Goal: Task Accomplishment & Management: Complete application form

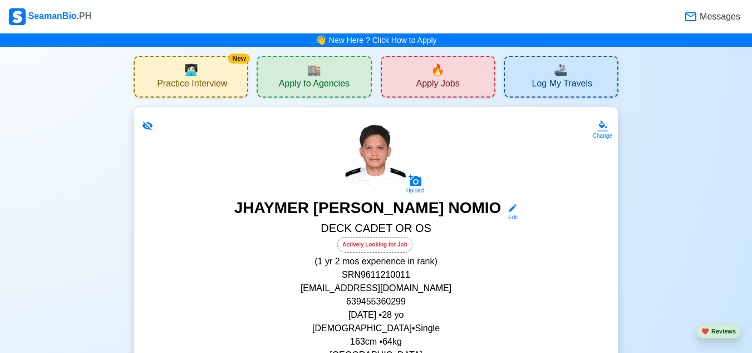
click at [430, 83] on span "Apply Jobs" at bounding box center [437, 85] width 43 height 14
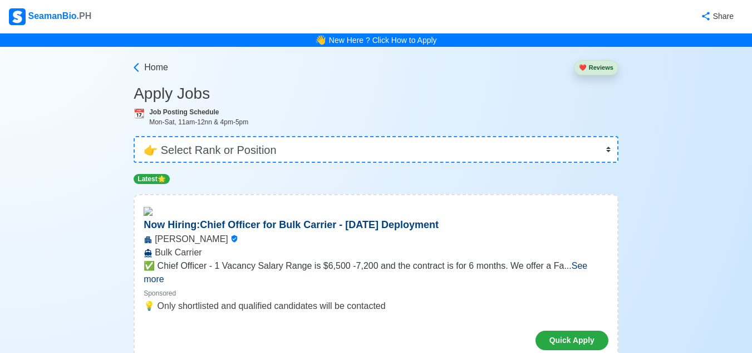
click at [584, 266] on span "See more" at bounding box center [366, 272] width 444 height 23
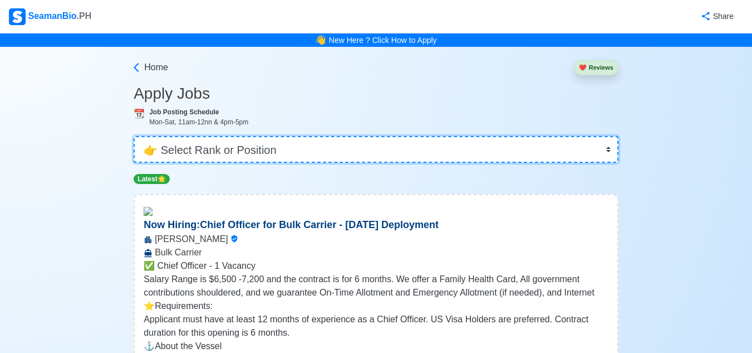
click at [607, 150] on select "👉 Select Rank or Position Master Chief Officer 2nd Officer 3rd Officer Junior O…" at bounding box center [376, 149] width 485 height 27
select select "[PERSON_NAME]"
click at [135, 136] on select "👉 Select Rank or Position Master Chief Officer 2nd Officer 3rd Officer Junior O…" at bounding box center [376, 149] width 485 height 27
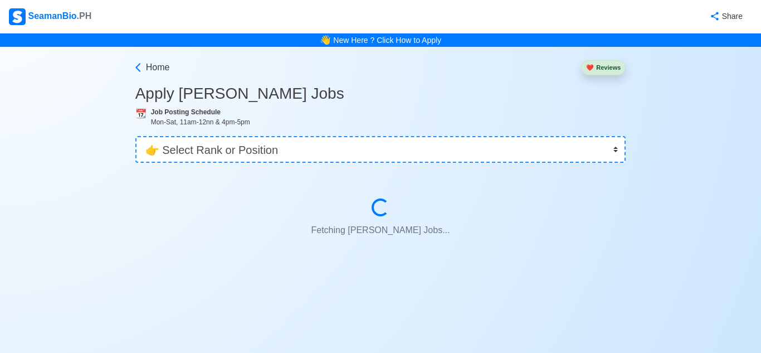
click at [180, 256] on div "Fetching [PERSON_NAME] Jobs... Fetching [PERSON_NAME] Jobs..." at bounding box center [381, 224] width 464 height 79
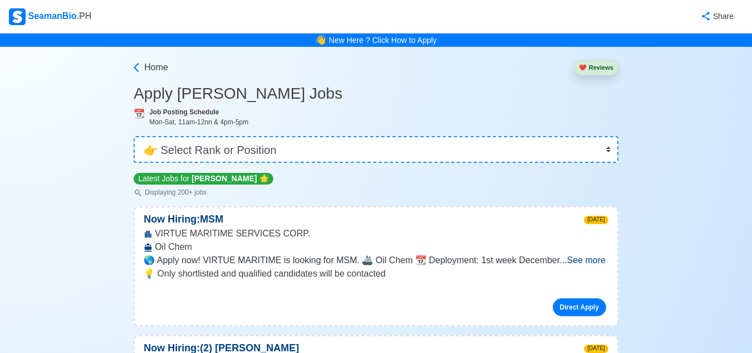
click at [574, 259] on span "See more" at bounding box center [587, 259] width 38 height 9
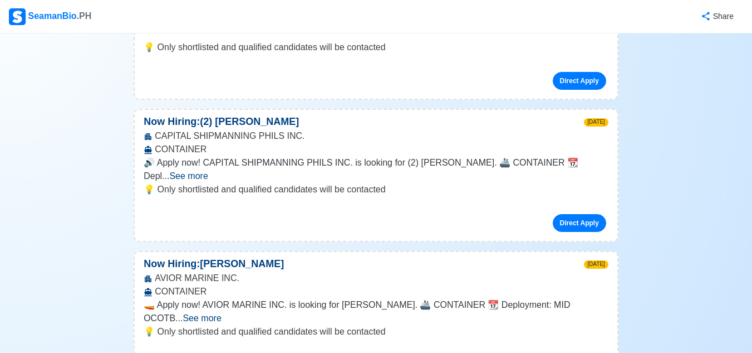
scroll to position [334, 0]
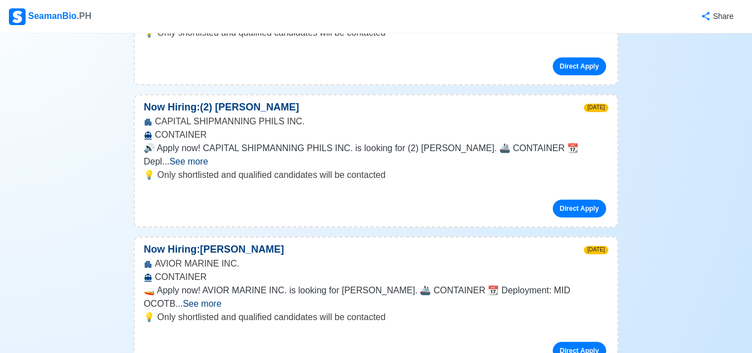
click at [208, 157] on span "See more" at bounding box center [188, 161] width 38 height 9
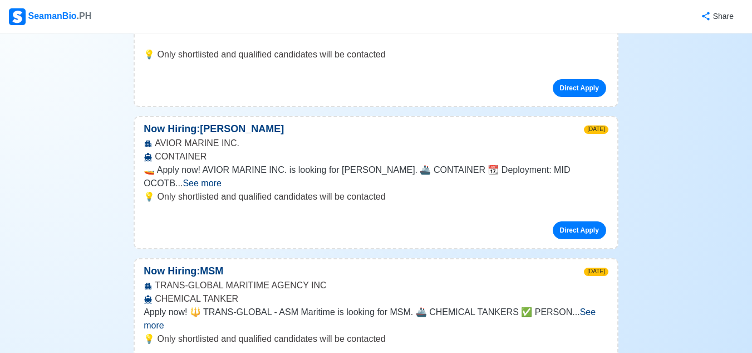
scroll to position [579, 0]
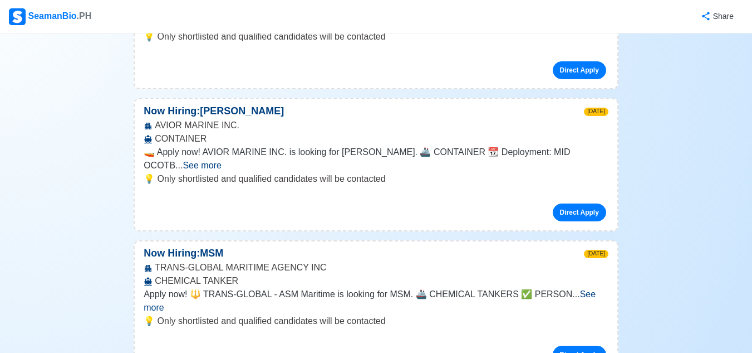
click at [221, 160] on span "See more" at bounding box center [202, 164] width 38 height 9
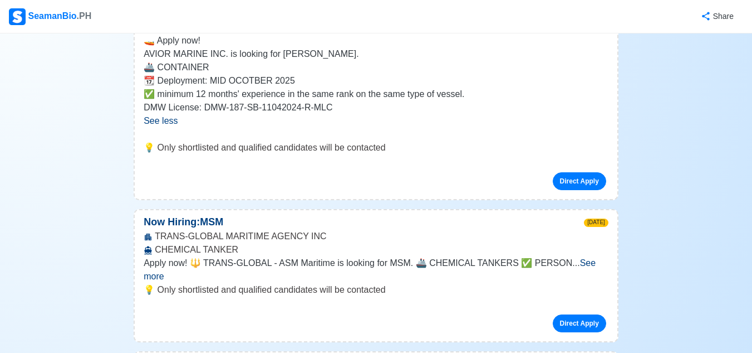
scroll to position [713, 0]
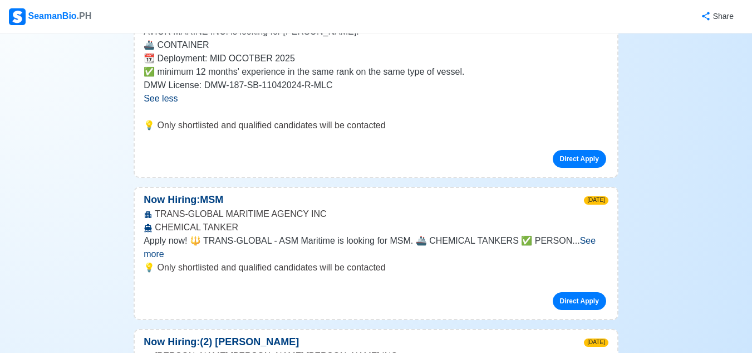
click at [587, 241] on span "See more" at bounding box center [370, 247] width 452 height 23
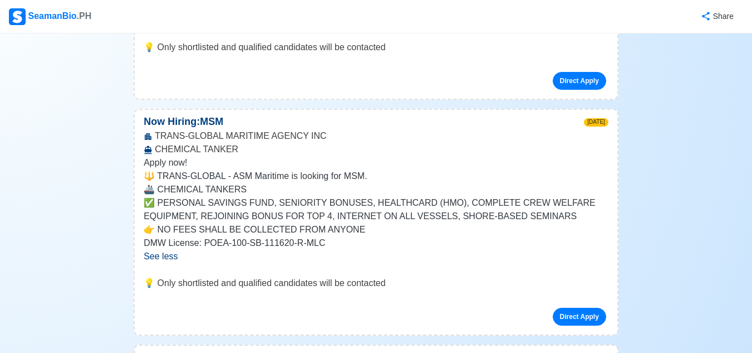
scroll to position [817, 0]
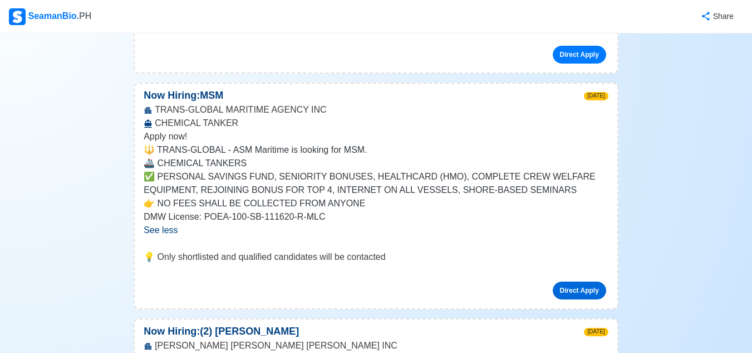
click at [585, 286] on link "Direct Apply" at bounding box center [579, 290] width 53 height 18
click at [575, 288] on link "Direct Apply" at bounding box center [579, 290] width 53 height 18
